Goal: Find specific fact: Find specific fact

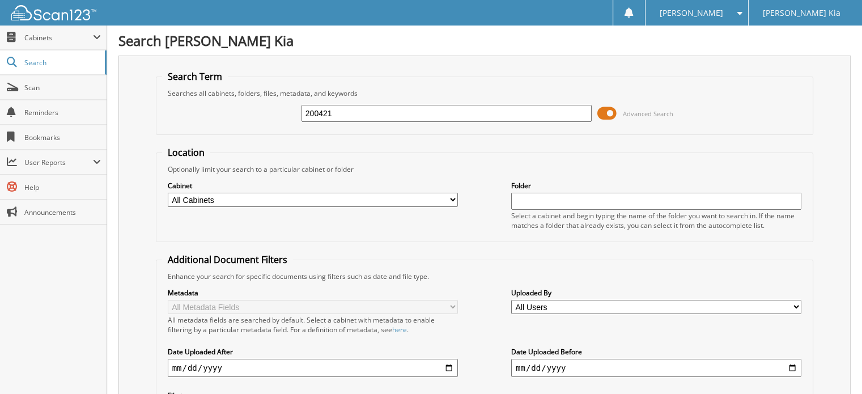
drag, startPoint x: 360, startPoint y: 113, endPoint x: 293, endPoint y: 114, distance: 67.5
click at [293, 114] on div "200421 Advanced Search" at bounding box center [485, 113] width 646 height 31
type input "203347"
click at [380, 108] on input "203347" at bounding box center [447, 113] width 290 height 17
